Goal: Task Accomplishment & Management: Use online tool/utility

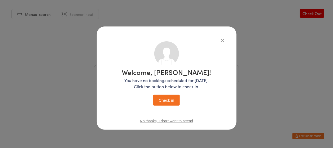
click at [165, 97] on button "Check in" at bounding box center [166, 100] width 26 height 11
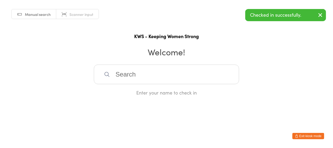
click at [114, 72] on input "search" at bounding box center [166, 75] width 145 height 20
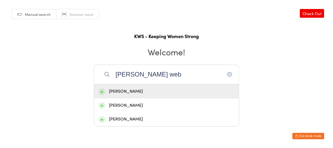
type input "[PERSON_NAME] web"
click at [125, 89] on div "[PERSON_NAME]" at bounding box center [167, 91] width 136 height 7
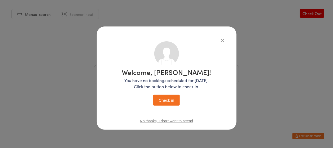
click at [164, 98] on button "Check in" at bounding box center [166, 100] width 26 height 11
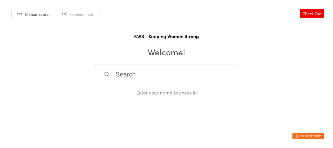
click at [118, 73] on input "search" at bounding box center [166, 75] width 145 height 20
type input "iris"
click at [120, 91] on div "[PERSON_NAME]" at bounding box center [167, 91] width 136 height 7
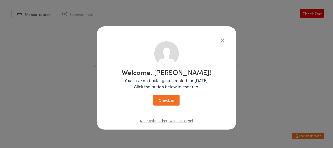
click at [172, 101] on button "Check in" at bounding box center [166, 100] width 26 height 11
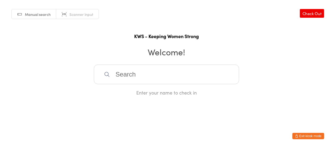
click at [133, 77] on input "search" at bounding box center [166, 75] width 145 height 20
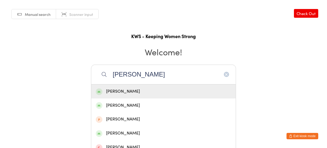
type input "[PERSON_NAME]"
click at [130, 91] on div "[PERSON_NAME]" at bounding box center [164, 91] width 136 height 7
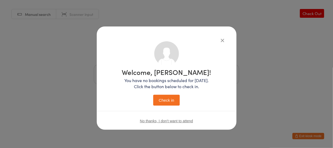
click at [162, 98] on button "Check in" at bounding box center [166, 100] width 26 height 11
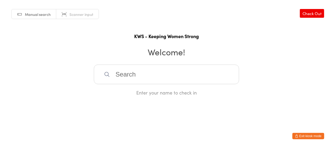
click at [122, 80] on input "search" at bounding box center [166, 75] width 145 height 20
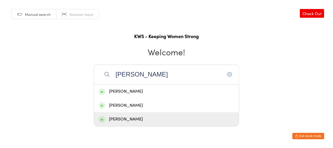
type input "[PERSON_NAME]"
drag, startPoint x: 123, startPoint y: 120, endPoint x: 133, endPoint y: 117, distance: 10.5
click at [128, 119] on div "[PERSON_NAME]" at bounding box center [167, 119] width 136 height 7
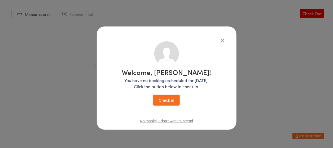
click at [163, 100] on button "Check in" at bounding box center [166, 100] width 26 height 11
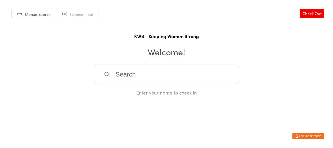
click at [119, 73] on input "search" at bounding box center [166, 75] width 145 height 20
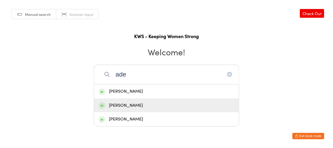
type input "ade"
click at [126, 102] on div "[PERSON_NAME]" at bounding box center [167, 105] width 136 height 7
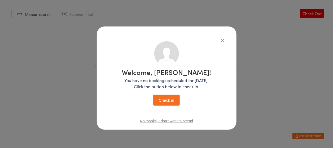
click at [171, 102] on button "Check in" at bounding box center [166, 100] width 26 height 11
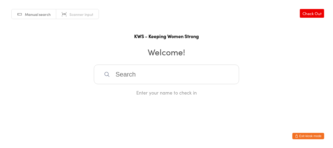
click at [111, 79] on input "search" at bounding box center [166, 75] width 145 height 20
type input "sla"
click at [114, 88] on div "[PERSON_NAME]" at bounding box center [167, 91] width 136 height 7
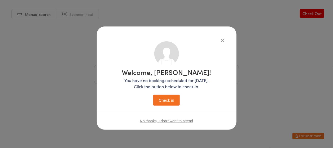
click at [159, 101] on button "Check in" at bounding box center [166, 100] width 26 height 11
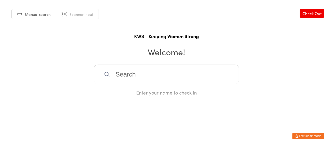
click at [129, 80] on input "search" at bounding box center [166, 75] width 145 height 20
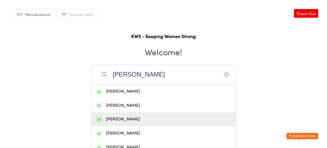
type input "[PERSON_NAME]"
click at [127, 117] on div "[PERSON_NAME]" at bounding box center [164, 119] width 136 height 7
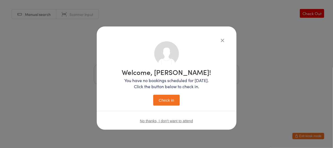
click at [167, 99] on button "Check in" at bounding box center [166, 100] width 26 height 11
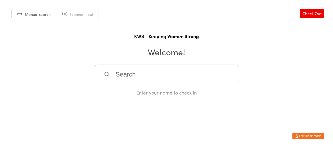
click at [114, 74] on input "search" at bounding box center [166, 75] width 145 height 20
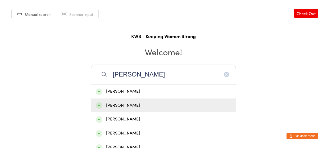
type input "[PERSON_NAME]"
drag, startPoint x: 118, startPoint y: 105, endPoint x: 111, endPoint y: 105, distance: 6.6
click at [111, 105] on div "[PERSON_NAME]" at bounding box center [164, 105] width 136 height 7
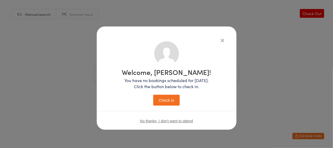
click at [164, 99] on button "Check in" at bounding box center [166, 100] width 26 height 11
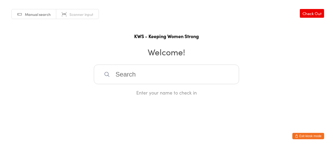
click at [127, 74] on input "search" at bounding box center [166, 75] width 145 height 20
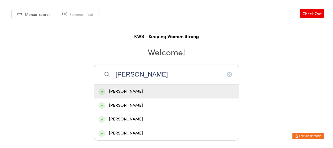
type input "[PERSON_NAME]"
click at [139, 90] on div "[PERSON_NAME]" at bounding box center [167, 91] width 136 height 7
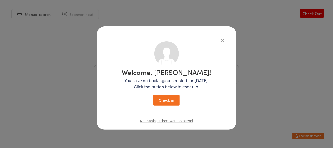
click at [161, 99] on button "Check in" at bounding box center [166, 100] width 26 height 11
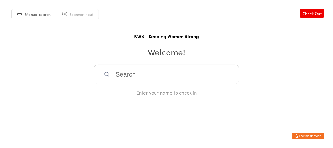
click at [146, 75] on input "search" at bounding box center [166, 75] width 145 height 20
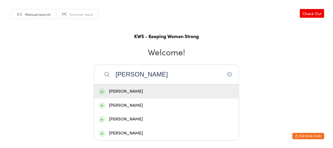
type input "[PERSON_NAME]"
click at [133, 92] on div "[PERSON_NAME]" at bounding box center [167, 91] width 136 height 7
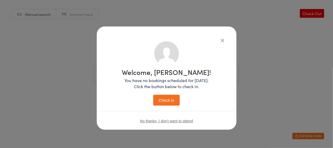
click at [221, 38] on icon "button" at bounding box center [223, 40] width 6 height 6
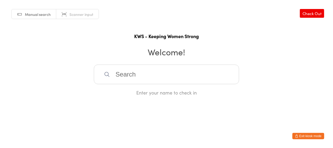
click at [146, 83] on input "search" at bounding box center [166, 75] width 145 height 20
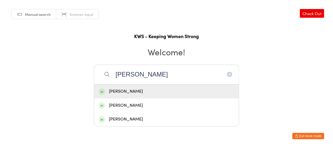
drag, startPoint x: 146, startPoint y: 83, endPoint x: 138, endPoint y: 88, distance: 10.3
click at [138, 84] on div "[PERSON_NAME] [PERSON_NAME] [PERSON_NAME] [PERSON_NAME]" at bounding box center [166, 75] width 145 height 20
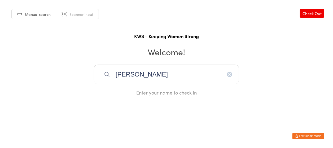
click at [137, 88] on div "[PERSON_NAME] Enter your name to check in" at bounding box center [166, 80] width 145 height 31
click at [139, 80] on input "[PERSON_NAME]" at bounding box center [166, 75] width 145 height 20
type input "[PERSON_NAME]"
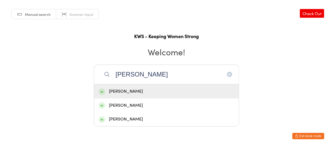
click at [135, 88] on div "[PERSON_NAME]" at bounding box center [167, 91] width 136 height 7
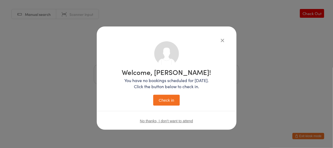
click at [164, 102] on button "Check in" at bounding box center [166, 100] width 26 height 11
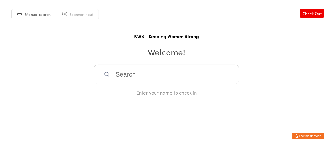
click at [170, 76] on input "search" at bounding box center [166, 75] width 145 height 20
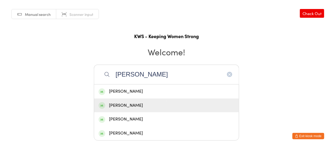
type input "[PERSON_NAME]"
click at [127, 104] on div "[PERSON_NAME]" at bounding box center [167, 105] width 136 height 7
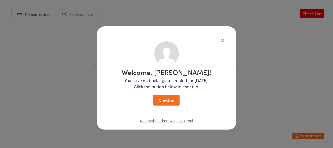
click at [166, 99] on button "Check in" at bounding box center [166, 100] width 26 height 11
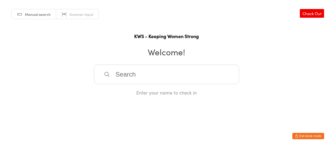
drag, startPoint x: 142, startPoint y: 71, endPoint x: 120, endPoint y: 64, distance: 23.2
click at [142, 71] on input "search" at bounding box center [166, 75] width 145 height 20
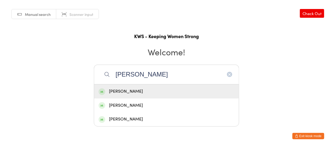
type input "[PERSON_NAME]"
click at [134, 90] on div "[PERSON_NAME]" at bounding box center [167, 91] width 136 height 7
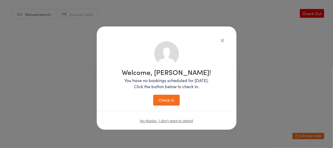
drag, startPoint x: 169, startPoint y: 100, endPoint x: 145, endPoint y: 105, distance: 23.8
click at [168, 102] on button "Check in" at bounding box center [166, 100] width 26 height 11
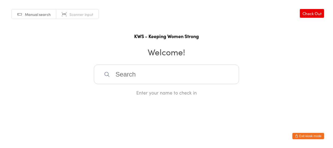
click at [142, 79] on input "search" at bounding box center [166, 75] width 145 height 20
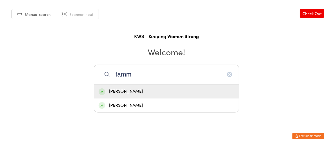
type input "tamm"
click at [131, 88] on div "[PERSON_NAME]" at bounding box center [167, 91] width 136 height 7
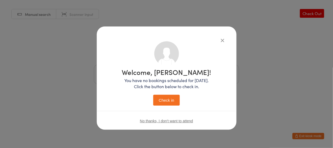
click at [162, 102] on button "Check in" at bounding box center [166, 100] width 26 height 11
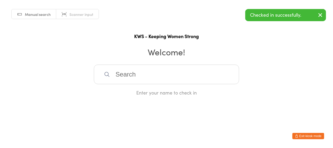
click at [149, 74] on input "search" at bounding box center [166, 75] width 145 height 20
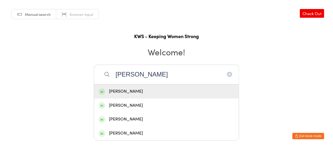
type input "[PERSON_NAME]"
click at [131, 93] on div "[PERSON_NAME]" at bounding box center [167, 91] width 136 height 7
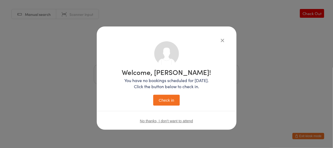
click at [162, 101] on button "Check in" at bounding box center [166, 100] width 26 height 11
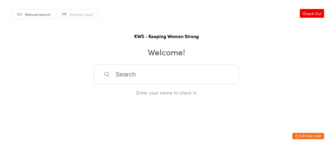
click at [140, 76] on input "search" at bounding box center [166, 75] width 145 height 20
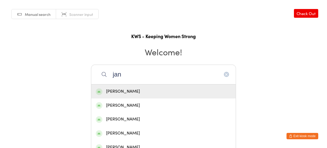
type input "jan"
click at [121, 91] on div "[PERSON_NAME]" at bounding box center [164, 91] width 136 height 7
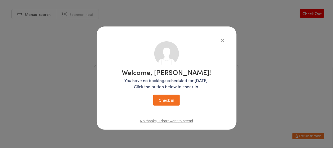
click at [167, 100] on button "Check in" at bounding box center [166, 100] width 26 height 11
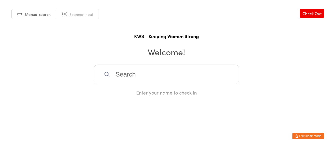
click at [126, 73] on input "search" at bounding box center [166, 75] width 145 height 20
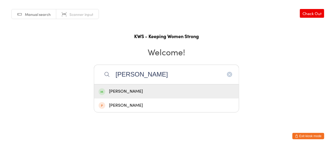
type input "[PERSON_NAME]"
click at [126, 91] on div "[PERSON_NAME]" at bounding box center [167, 91] width 136 height 7
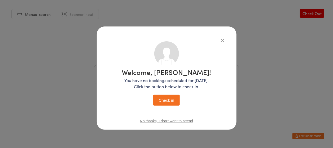
click at [171, 97] on button "Check in" at bounding box center [166, 100] width 26 height 11
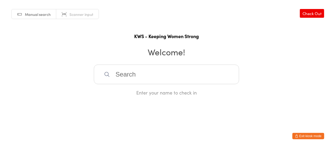
click at [111, 74] on input "search" at bounding box center [166, 75] width 145 height 20
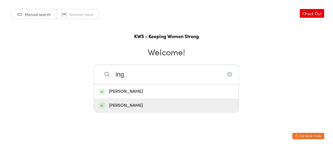
type input "ing"
click at [120, 107] on div "[PERSON_NAME]" at bounding box center [167, 105] width 136 height 7
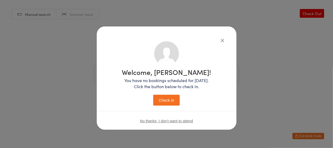
click at [164, 103] on button "Check in" at bounding box center [166, 100] width 26 height 11
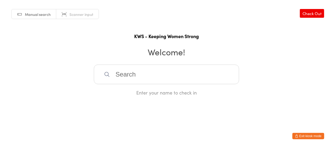
click at [145, 72] on input "search" at bounding box center [166, 75] width 145 height 20
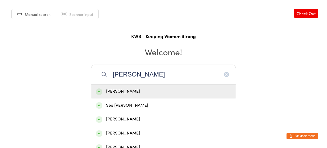
type input "[PERSON_NAME]"
click at [125, 91] on div "[PERSON_NAME]" at bounding box center [164, 91] width 136 height 7
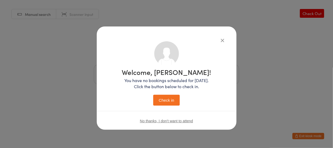
click at [167, 101] on button "Check in" at bounding box center [166, 100] width 26 height 11
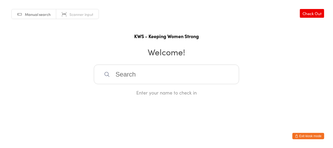
click at [160, 78] on input "search" at bounding box center [166, 75] width 145 height 20
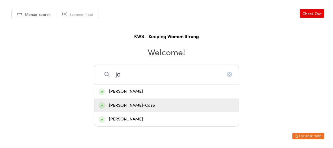
type input "jo"
click at [123, 105] on div "[PERSON_NAME]-Case" at bounding box center [167, 105] width 136 height 7
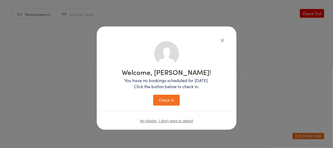
click at [168, 99] on button "Check in" at bounding box center [166, 100] width 26 height 11
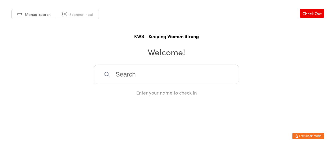
click at [160, 75] on input "search" at bounding box center [166, 75] width 145 height 20
type input "nikki"
click at [133, 91] on div "[PERSON_NAME]" at bounding box center [167, 91] width 136 height 7
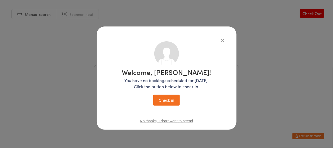
click at [159, 98] on button "Check in" at bounding box center [166, 100] width 26 height 11
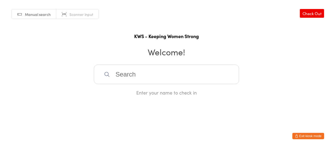
click at [156, 76] on input "search" at bounding box center [166, 75] width 145 height 20
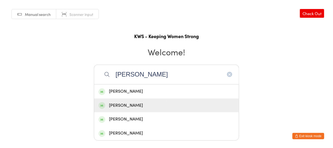
type input "[PERSON_NAME]"
click at [155, 107] on div "[PERSON_NAME]" at bounding box center [167, 105] width 136 height 7
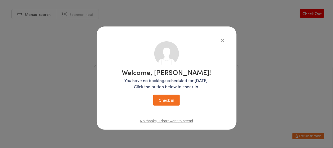
click at [163, 99] on button "Check in" at bounding box center [166, 100] width 26 height 11
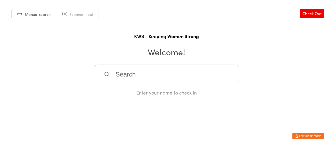
click at [173, 79] on input "search" at bounding box center [166, 75] width 145 height 20
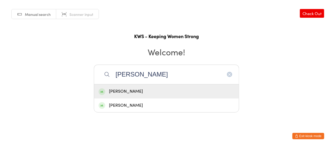
type input "[PERSON_NAME]"
click at [130, 89] on div "[PERSON_NAME]" at bounding box center [167, 91] width 136 height 7
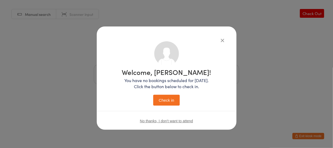
click at [165, 99] on button "Check in" at bounding box center [166, 100] width 26 height 11
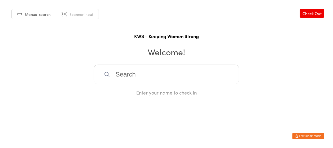
drag, startPoint x: 252, startPoint y: 99, endPoint x: 248, endPoint y: 103, distance: 5.8
click at [250, 104] on html "You have now entered Kiosk Mode. Members will be able to check themselves in us…" at bounding box center [166, 74] width 333 height 148
click at [159, 75] on input "search" at bounding box center [166, 75] width 145 height 20
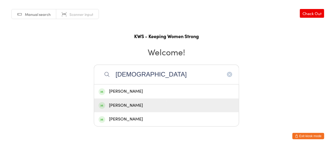
type input "[DEMOGRAPHIC_DATA]"
click at [136, 104] on div "[PERSON_NAME]" at bounding box center [167, 105] width 136 height 7
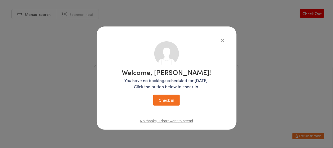
click at [171, 102] on button "Check in" at bounding box center [166, 100] width 26 height 11
